Goal: Complete application form

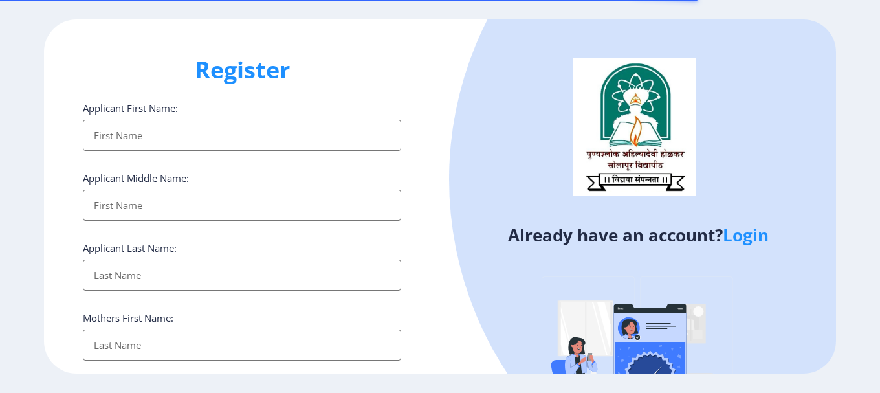
select select
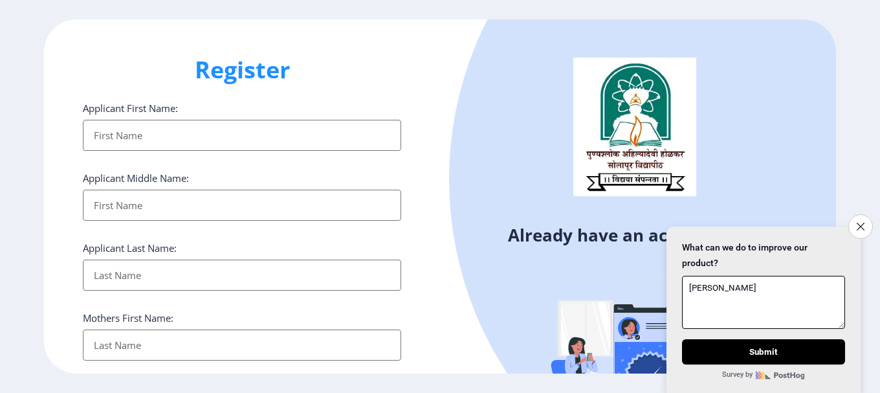
type textarea "[PERSON_NAME]"
click at [162, 131] on input "Applicant First Name:" at bounding box center [242, 135] width 318 height 31
type input "[PERSON_NAME]"
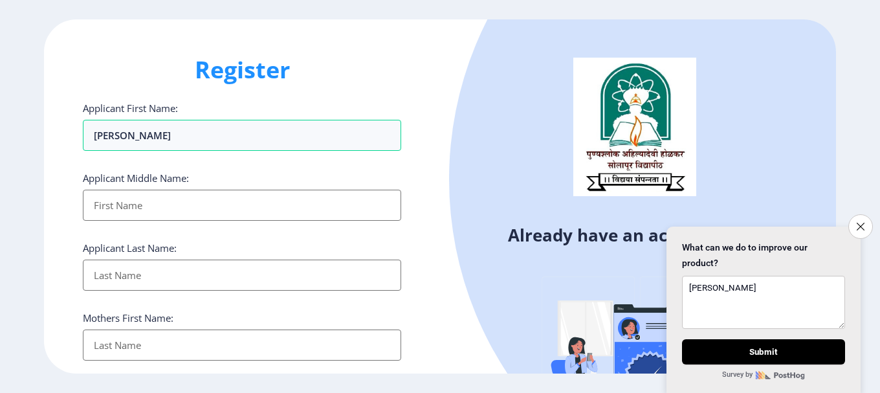
click at [178, 204] on input "Applicant First Name:" at bounding box center [242, 205] width 318 height 31
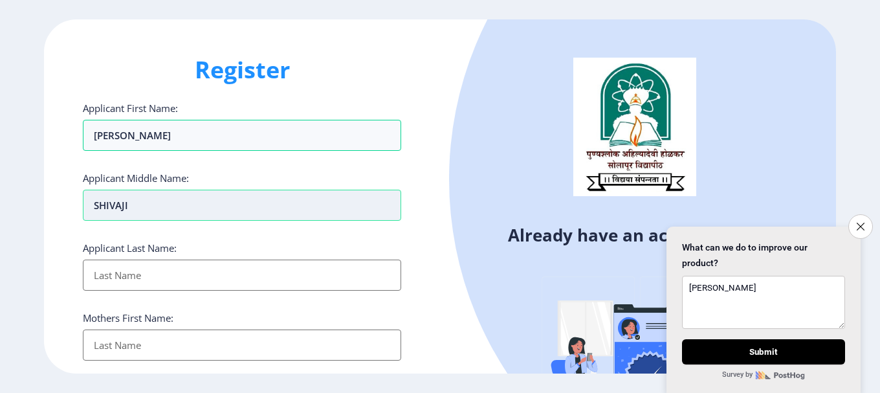
type input "SHIVAJI"
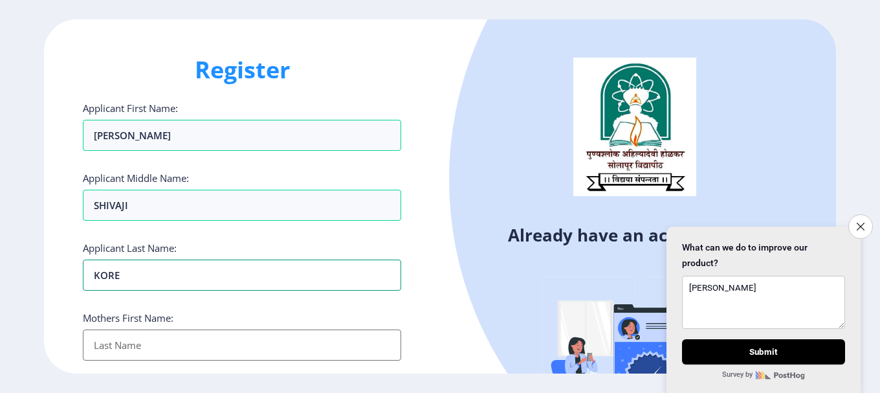
type input "KORE"
click at [172, 337] on input "Applicant First Name:" at bounding box center [242, 344] width 318 height 31
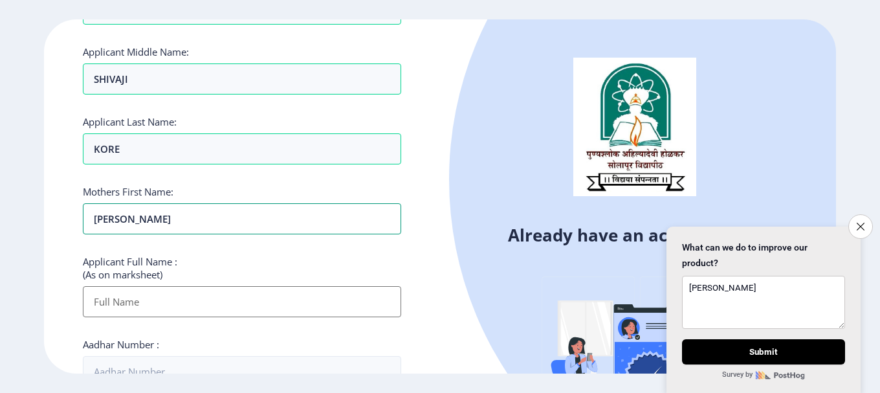
scroll to position [129, 0]
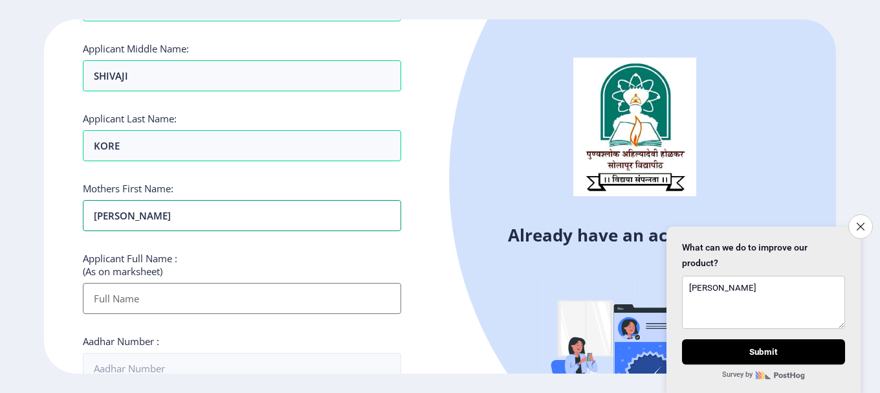
type input "[PERSON_NAME]"
click at [140, 304] on input "Applicant First Name:" at bounding box center [242, 298] width 318 height 31
paste input "KORE [PERSON_NAME]"
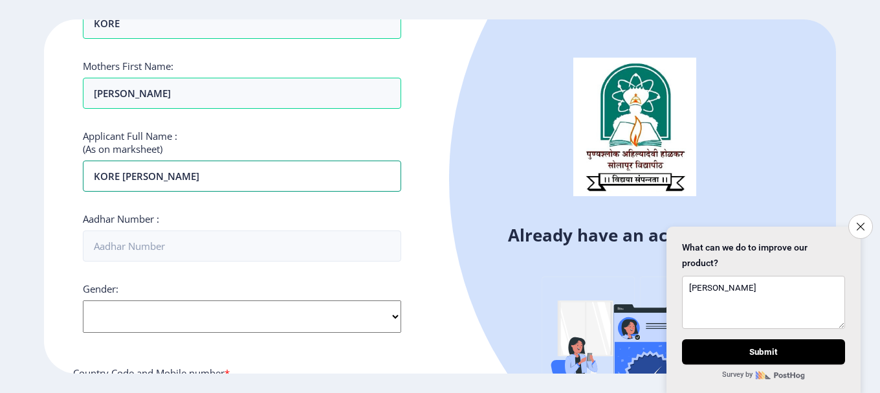
scroll to position [259, 0]
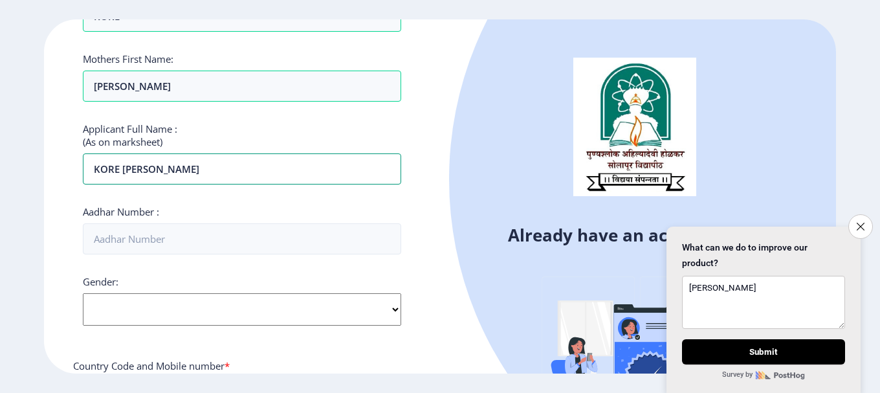
type input "KORE [PERSON_NAME]"
click at [151, 305] on select "Select Gender [DEMOGRAPHIC_DATA] [DEMOGRAPHIC_DATA] Other" at bounding box center [242, 309] width 318 height 32
select select "[DEMOGRAPHIC_DATA]"
click at [83, 293] on select "Select Gender [DEMOGRAPHIC_DATA] [DEMOGRAPHIC_DATA] Other" at bounding box center [242, 309] width 318 height 32
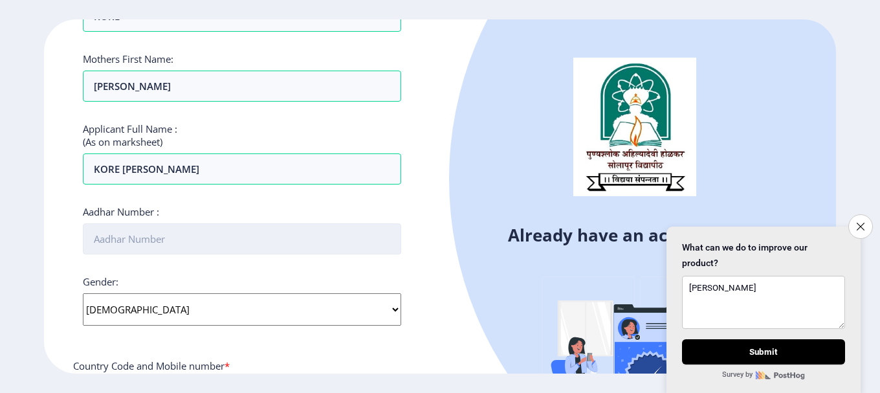
scroll to position [324, 0]
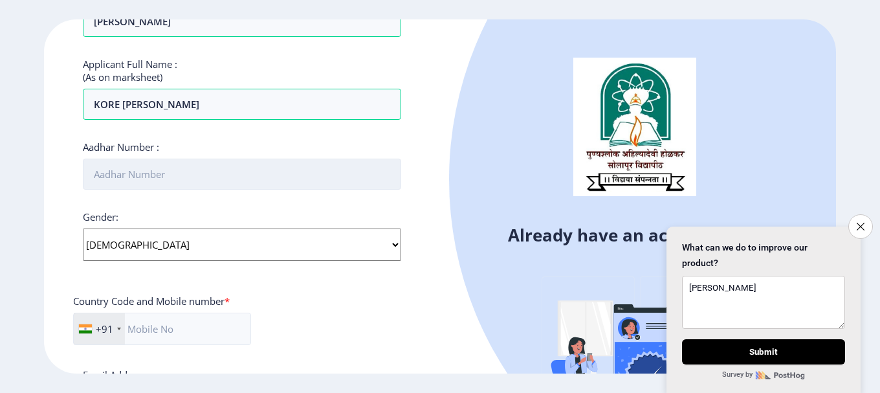
click at [219, 169] on input "Aadhar Number :" at bounding box center [242, 174] width 318 height 31
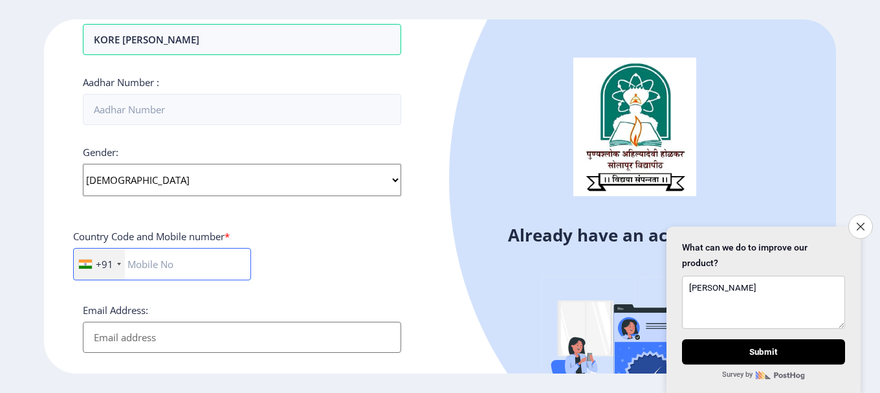
click at [220, 267] on div "Applicant First Name: [PERSON_NAME] Applicant Middle Name: SHIVAJI Applicant La…" at bounding box center [242, 102] width 318 height 779
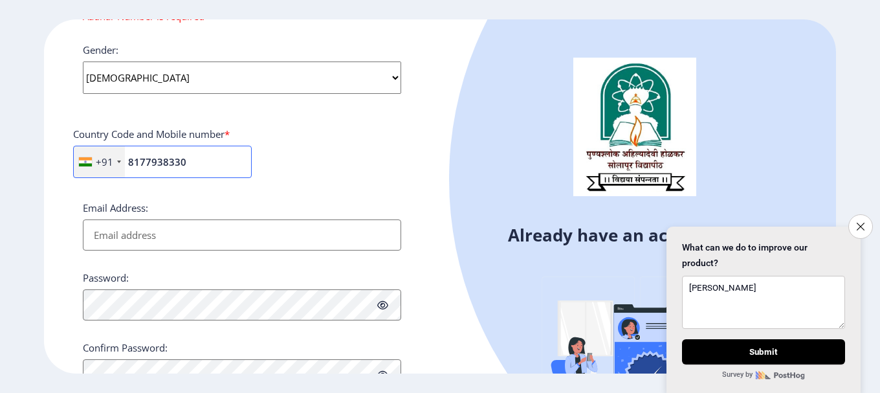
scroll to position [518, 0]
type input "8177938330"
click at [172, 235] on input "Email Address:" at bounding box center [242, 233] width 318 height 31
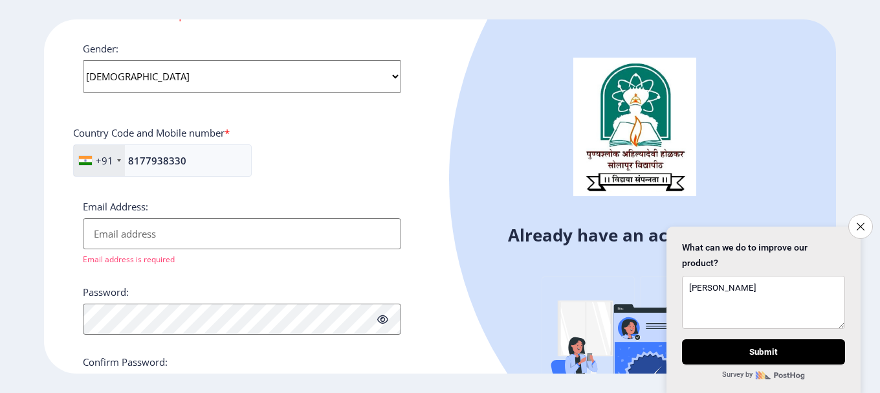
click at [241, 240] on input "Email Address:" at bounding box center [242, 233] width 318 height 31
type input "J"
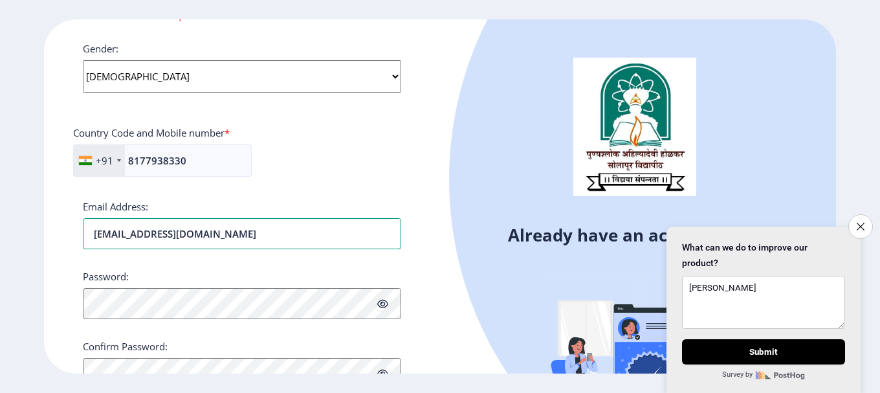
type input "[EMAIL_ADDRESS][DOMAIN_NAME]"
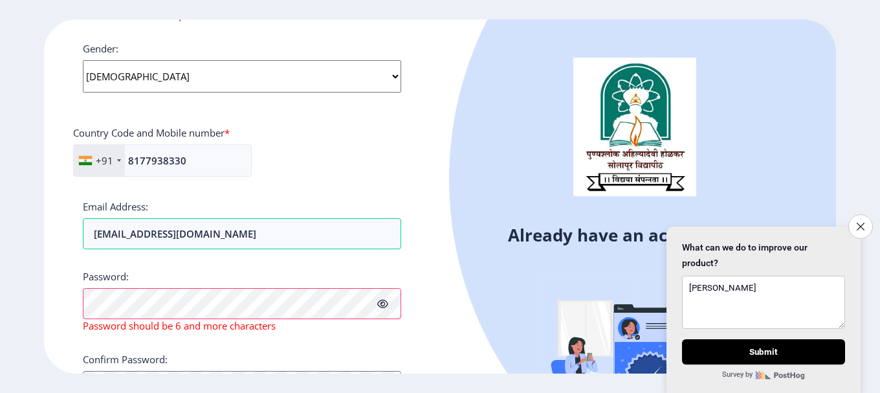
click at [384, 304] on icon at bounding box center [382, 304] width 11 height 10
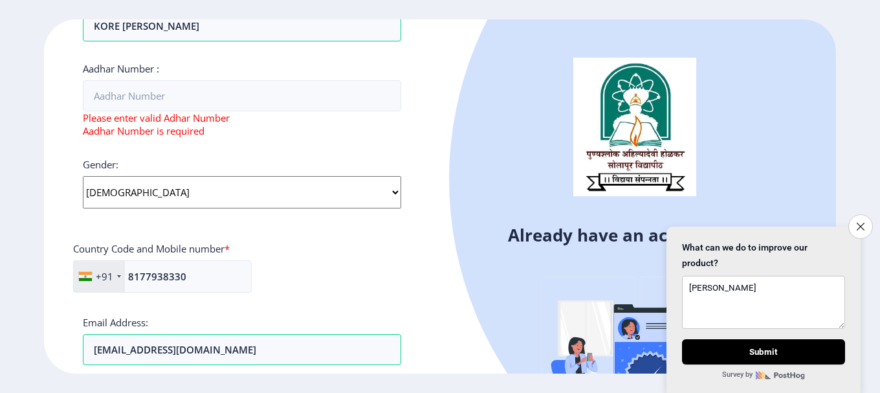
scroll to position [379, 0]
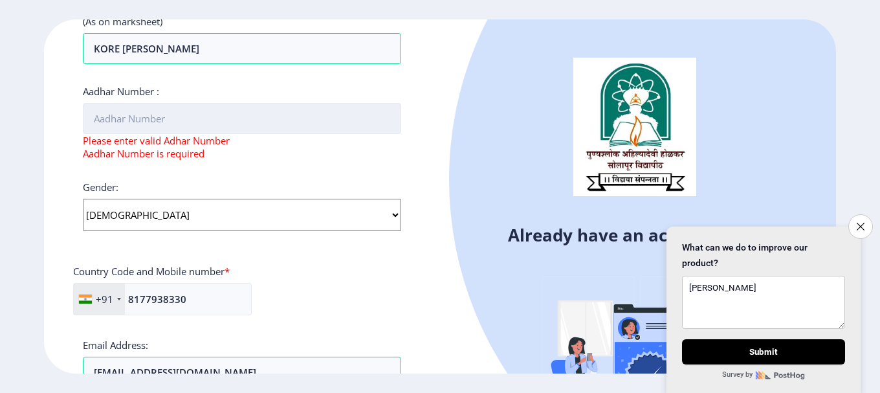
click at [203, 118] on input "Aadhar Number :" at bounding box center [242, 118] width 318 height 31
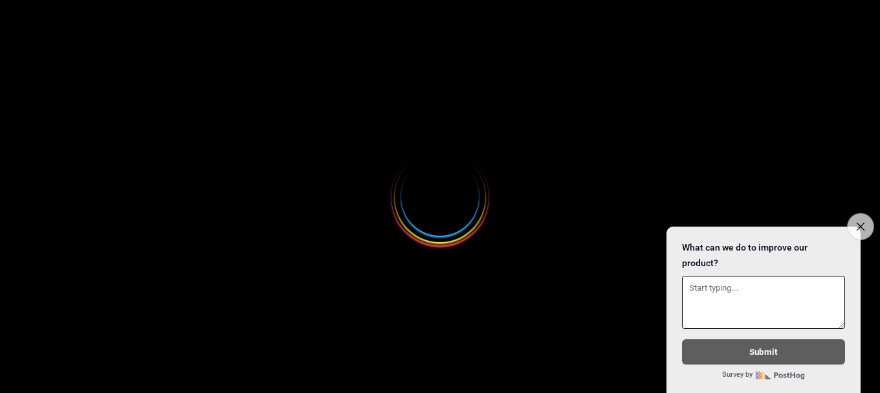
click at [854, 219] on button "Close survey" at bounding box center [860, 226] width 27 height 27
